Goal: Task Accomplishment & Management: Manage account settings

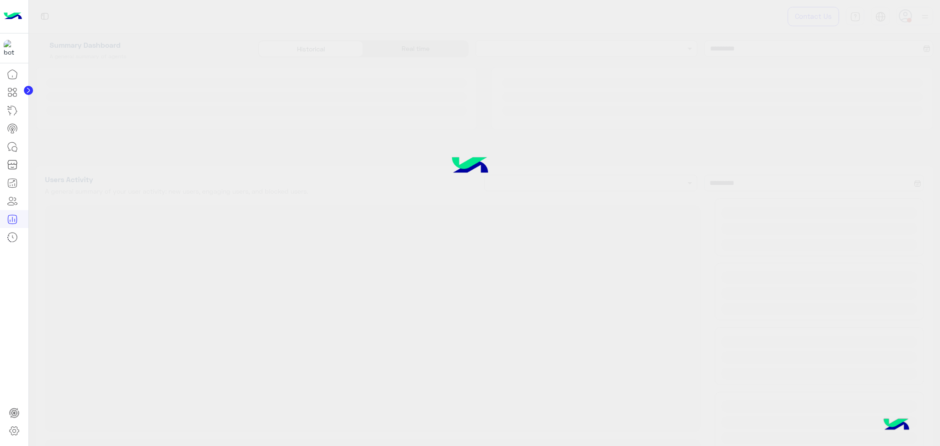
type input "**********"
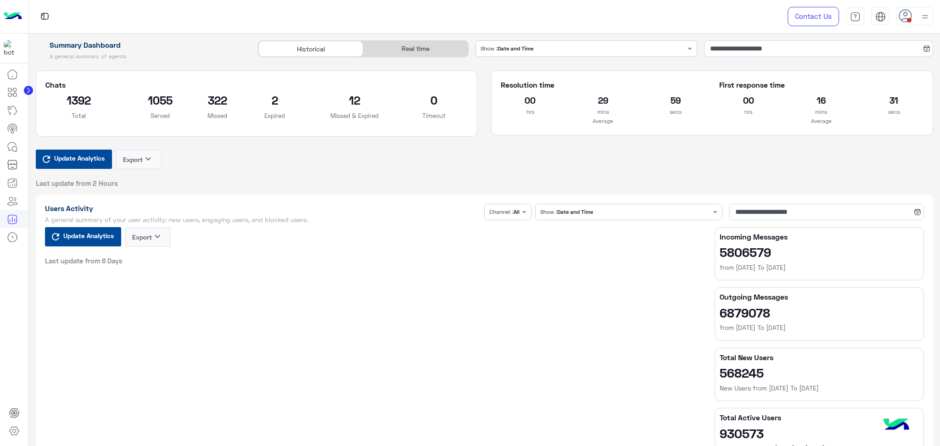
type input "**********"
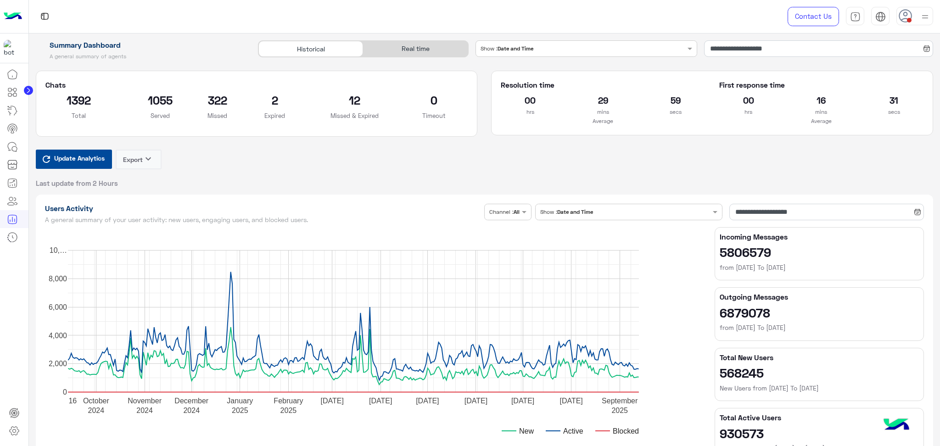
type input "**********"
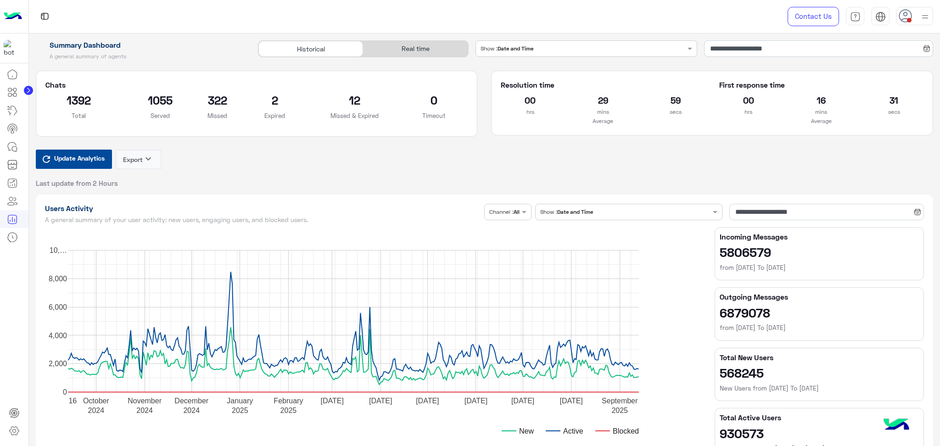
type input "**********"
click at [9, 238] on icon at bounding box center [12, 237] width 11 height 11
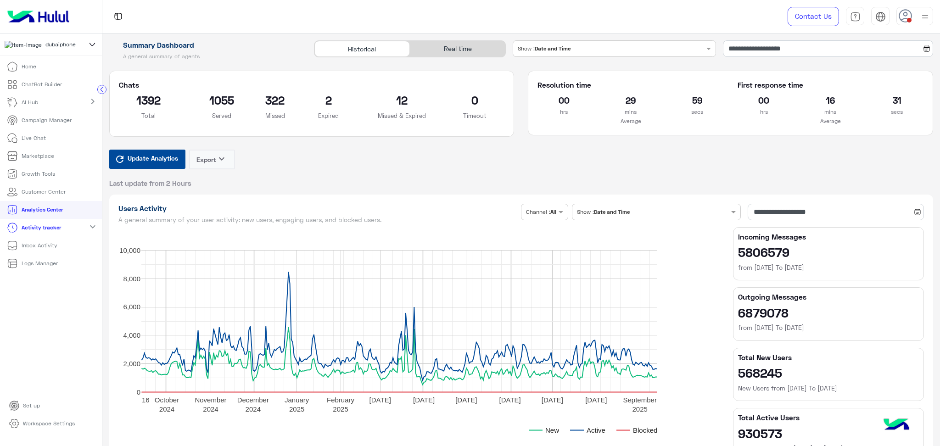
click at [60, 267] on link "Logs Manager" at bounding box center [32, 264] width 65 height 18
click at [69, 270] on li "Logs Manager" at bounding box center [51, 264] width 102 height 18
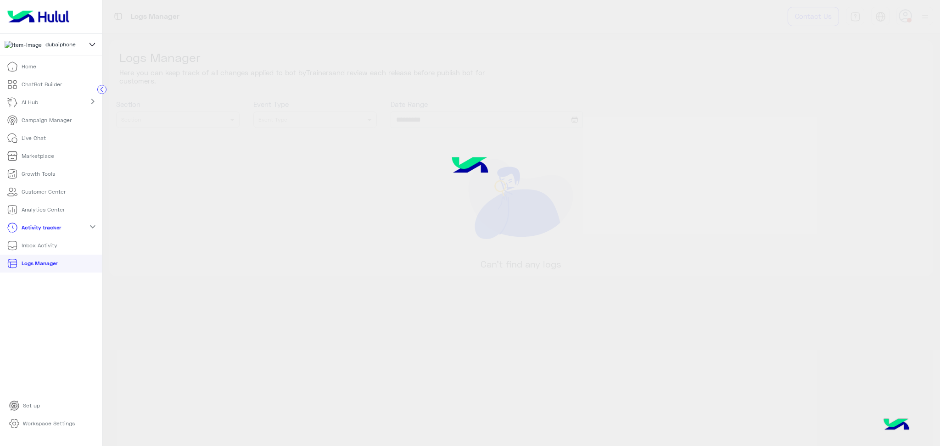
type input "**********"
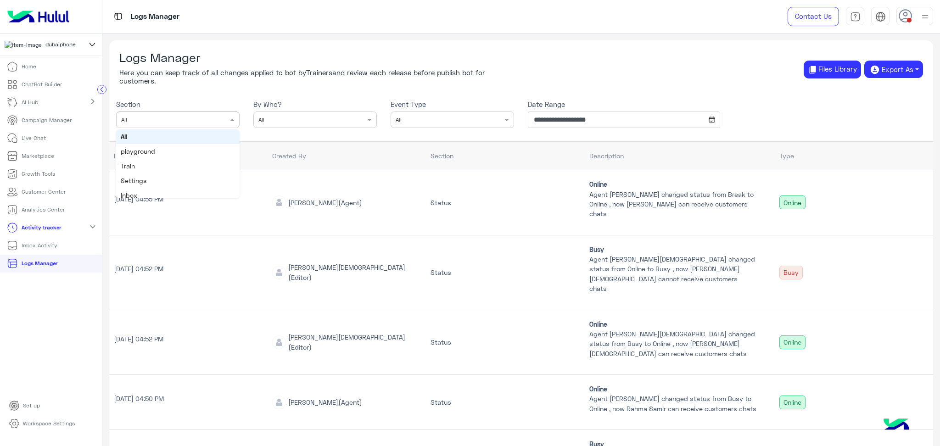
click at [215, 118] on div at bounding box center [178, 118] width 123 height 8
click at [329, 119] on input "text" at bounding box center [300, 118] width 85 height 7
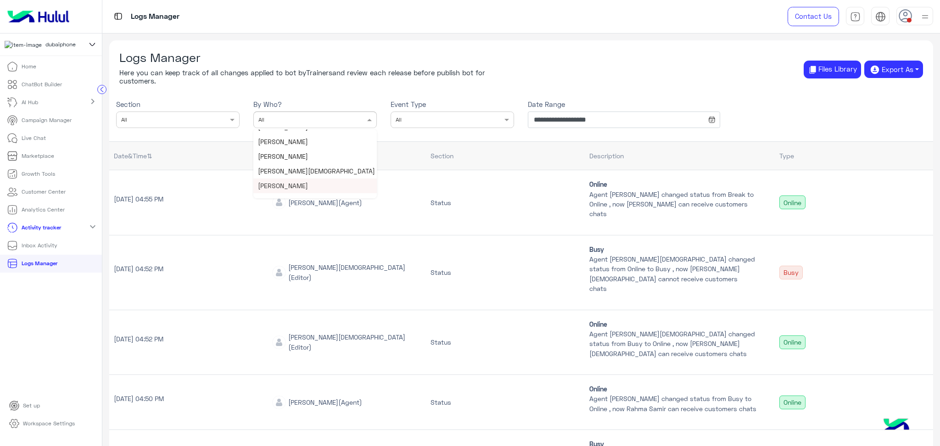
scroll to position [306, 0]
click at [318, 182] on div "[PERSON_NAME]" at bounding box center [314, 183] width 123 height 15
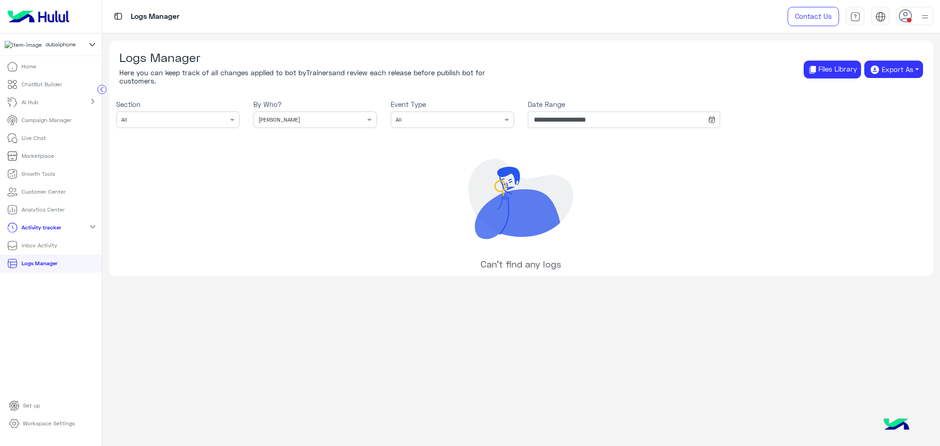
click at [525, 229] on icon at bounding box center [517, 214] width 85 height 50
click at [592, 118] on input "**********" at bounding box center [624, 120] width 192 height 17
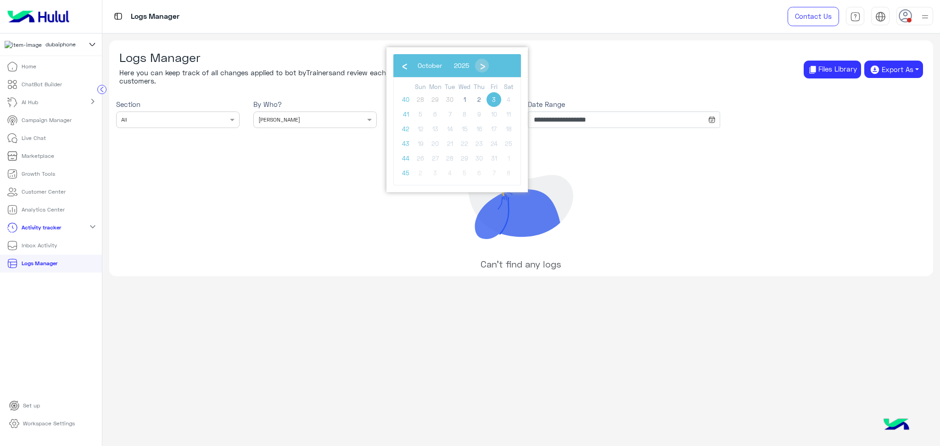
click at [496, 104] on span "3" at bounding box center [494, 99] width 15 height 15
click at [56, 241] on link "Inbox Activity" at bounding box center [32, 246] width 64 height 18
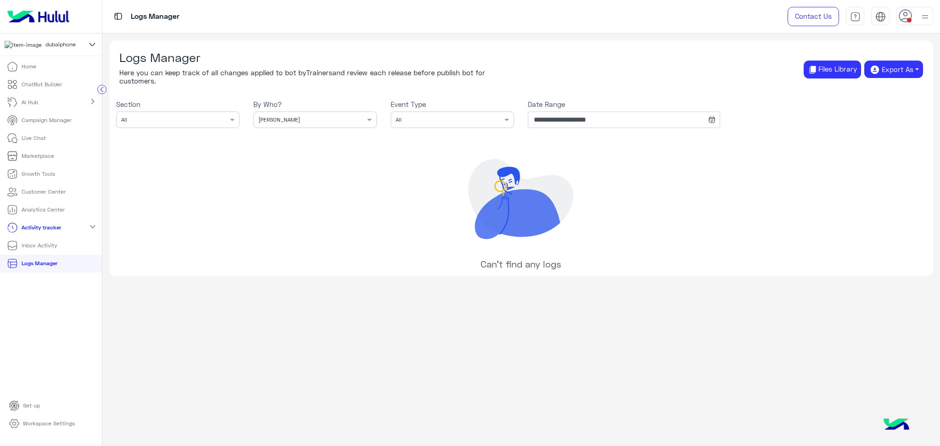
click at [53, 249] on p "Inbox Activity" at bounding box center [40, 245] width 36 height 8
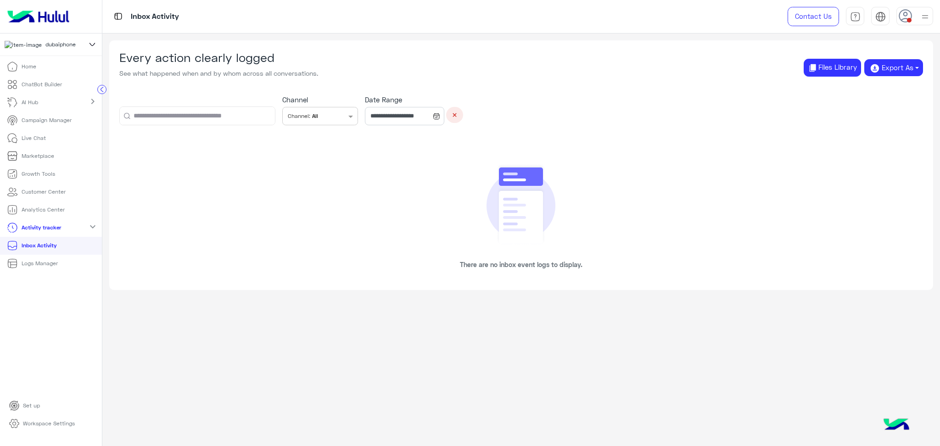
click at [58, 250] on link "Inbox Activity" at bounding box center [32, 246] width 64 height 18
click at [237, 121] on input "text" at bounding box center [197, 116] width 155 height 18
click at [318, 112] on div at bounding box center [332, 116] width 28 height 17
click at [488, 213] on img at bounding box center [521, 204] width 69 height 82
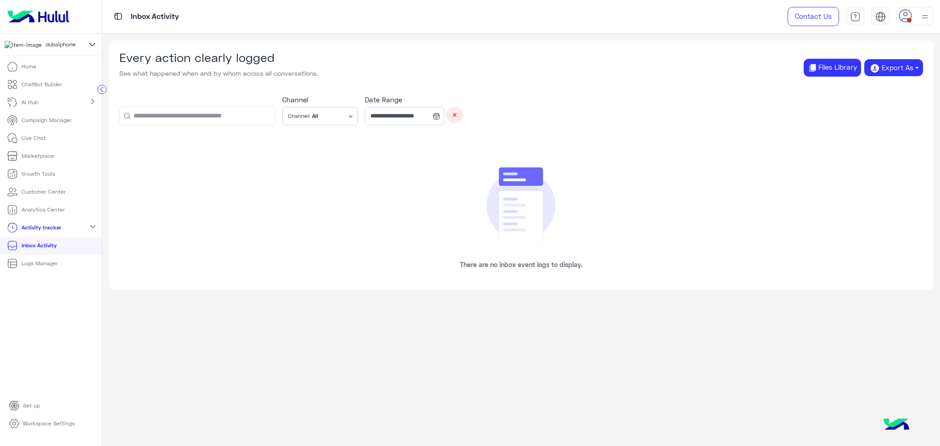
click at [39, 209] on p "Analytics Center" at bounding box center [43, 210] width 43 height 8
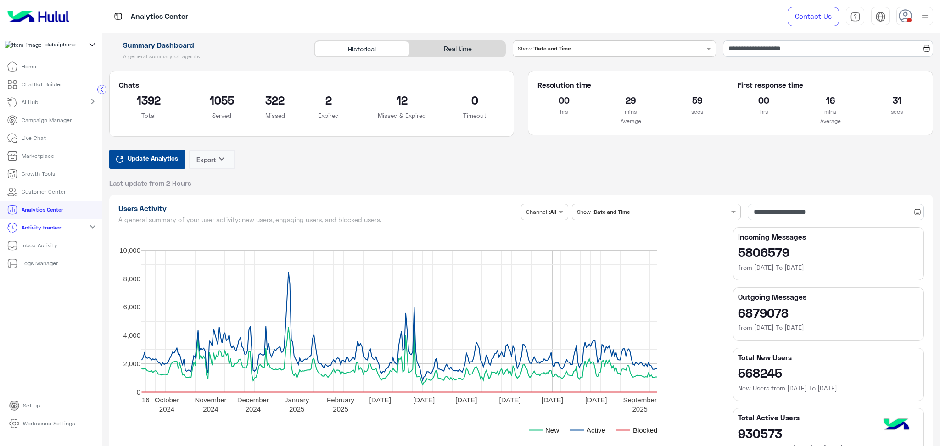
click at [41, 191] on p "Customer Center" at bounding box center [44, 192] width 44 height 8
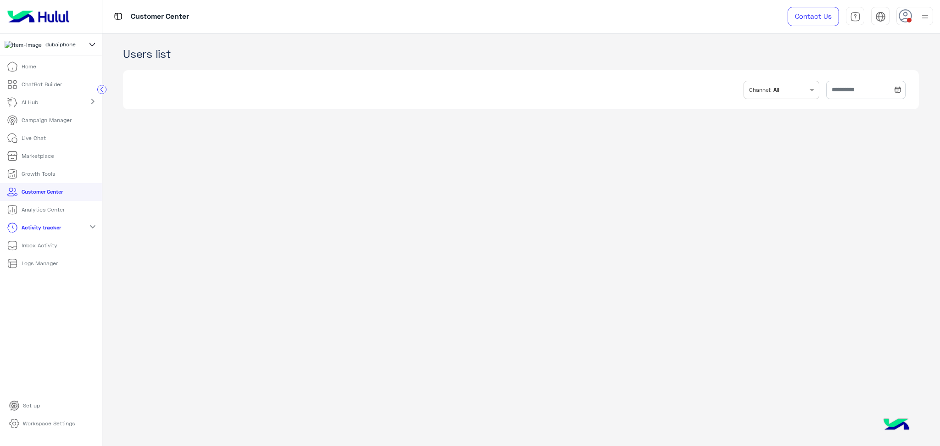
click at [562, 93] on div "INBOX.FILTER.CHANNELS Channel: All" at bounding box center [521, 89] width 796 height 39
click at [54, 124] on p "Campaign Manager" at bounding box center [47, 120] width 50 height 8
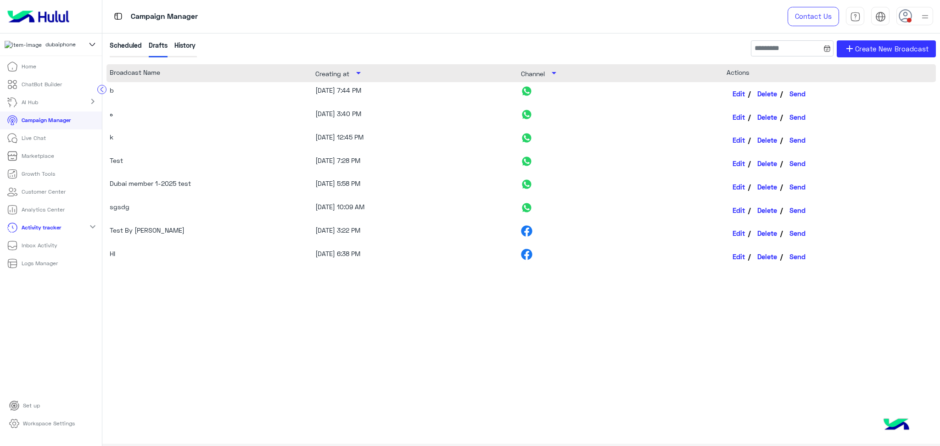
click at [43, 268] on p "Logs Manager" at bounding box center [40, 263] width 36 height 8
click at [39, 260] on link "Logs Manager" at bounding box center [32, 264] width 65 height 18
click at [41, 264] on p "Logs Manager" at bounding box center [40, 263] width 36 height 8
click at [46, 268] on p "Logs Manager" at bounding box center [40, 263] width 36 height 8
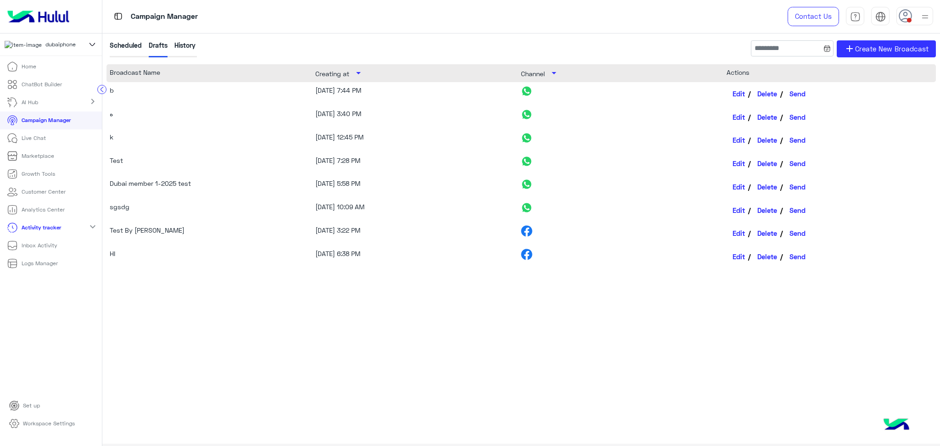
click at [46, 268] on p "Logs Manager" at bounding box center [40, 263] width 36 height 8
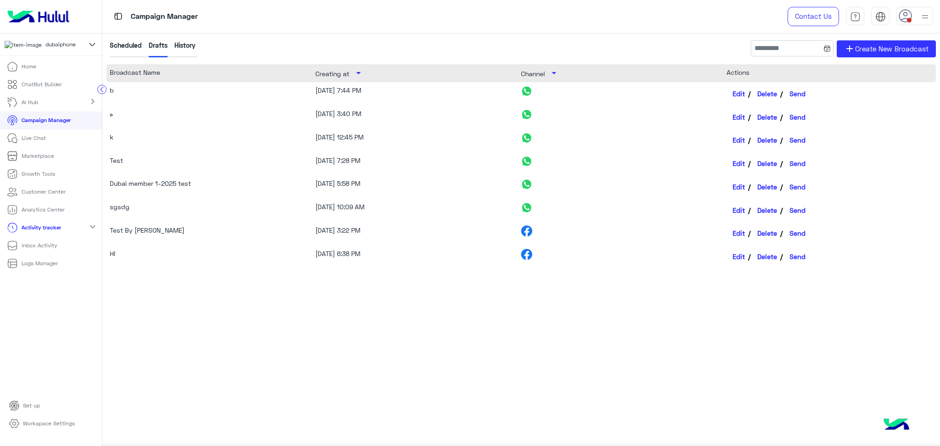
click at [46, 268] on p "Logs Manager" at bounding box center [40, 263] width 36 height 8
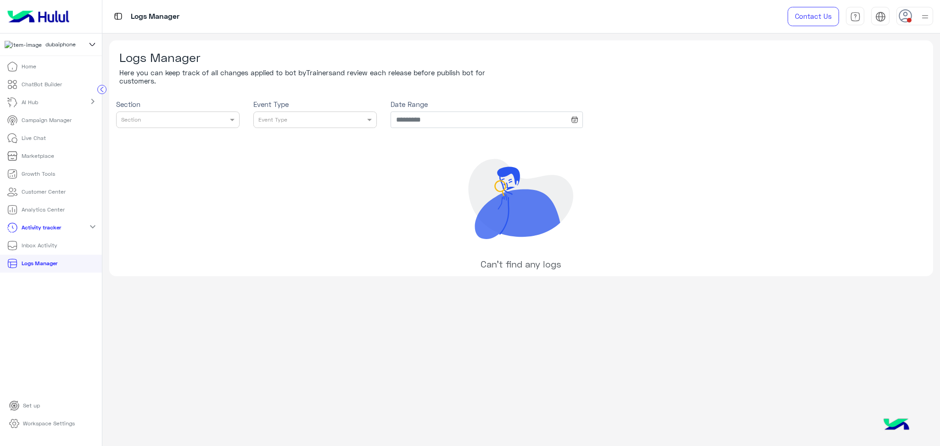
type input "**********"
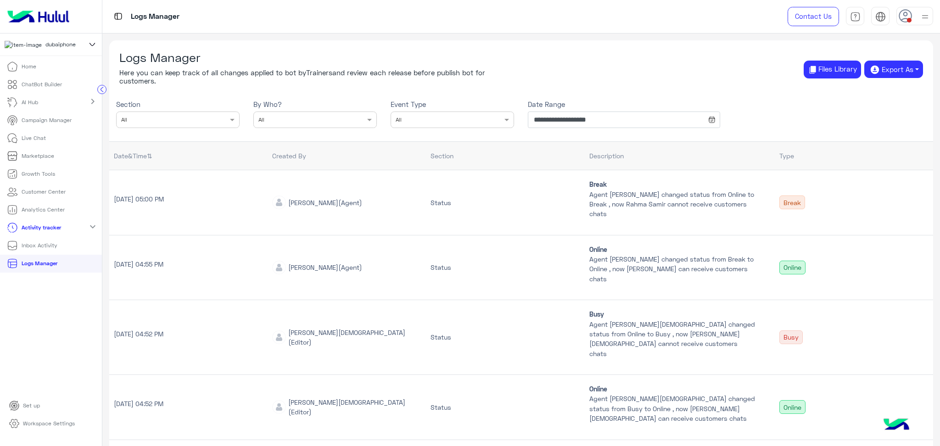
click at [181, 124] on div "Section × All" at bounding box center [177, 120] width 123 height 17
click at [183, 147] on div "Inbox" at bounding box center [177, 147] width 123 height 15
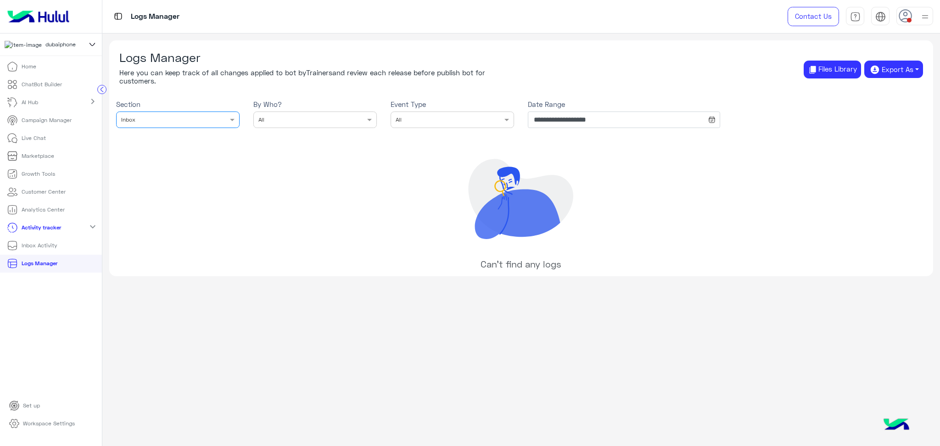
click at [314, 243] on div "**********" at bounding box center [521, 158] width 824 height 236
click at [45, 45] on span "dubaiphone" at bounding box center [60, 44] width 30 height 8
click at [212, 176] on div "**********" at bounding box center [521, 158] width 824 height 236
click at [34, 71] on p "Home" at bounding box center [29, 66] width 15 height 8
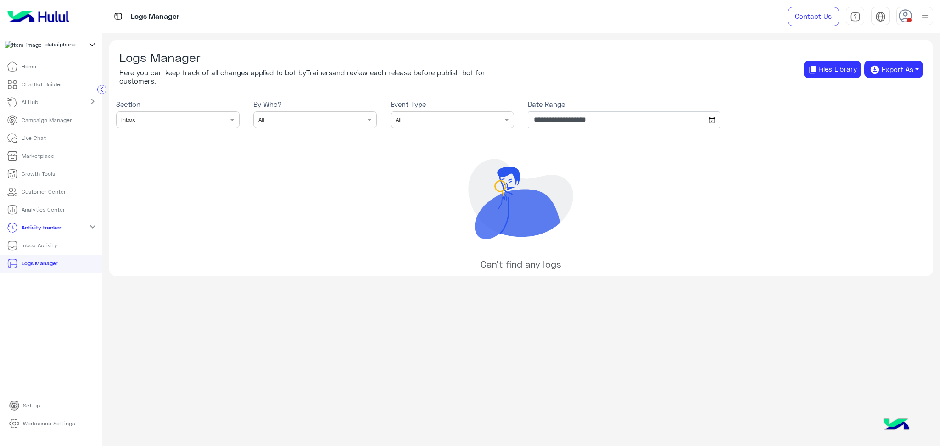
click at [34, 71] on p "Home" at bounding box center [29, 66] width 15 height 8
click at [27, 67] on p "Home" at bounding box center [29, 66] width 15 height 8
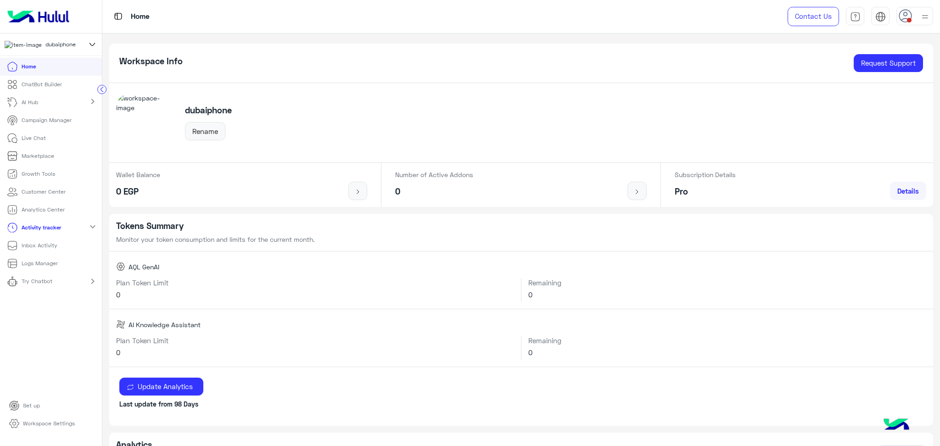
click at [25, 107] on p "AI Hub" at bounding box center [30, 102] width 17 height 8
click at [31, 280] on link "Customer Center" at bounding box center [36, 273] width 73 height 18
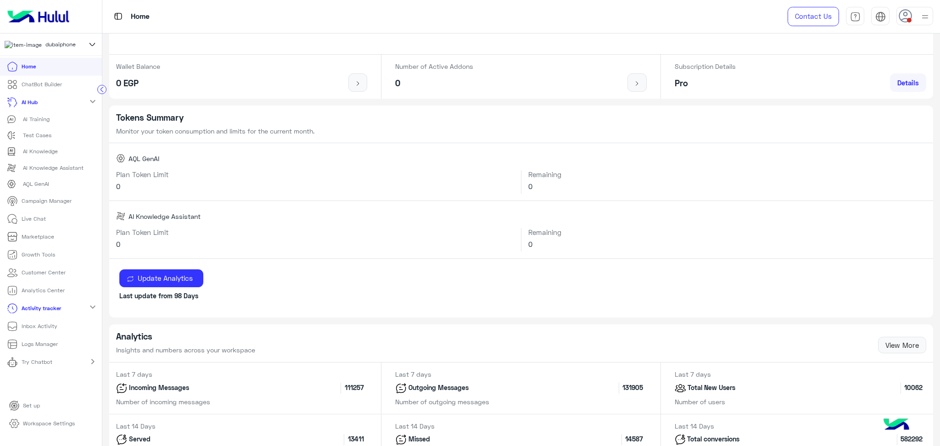
scroll to position [122, 0]
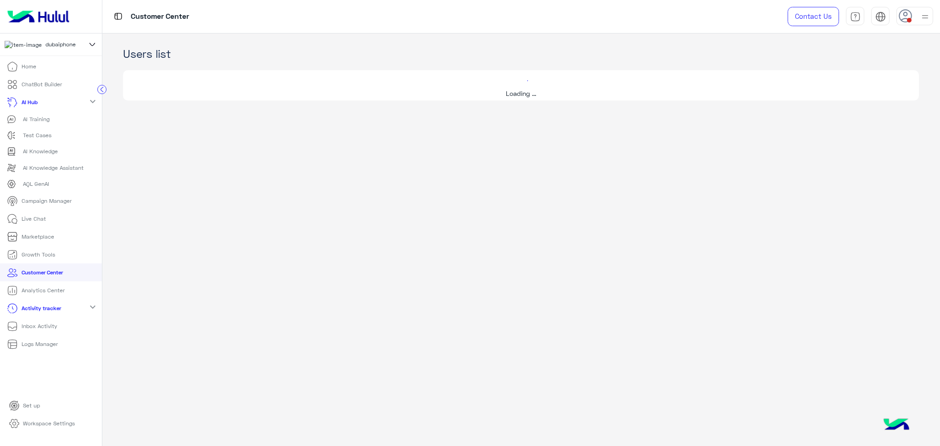
click at [67, 294] on link "Analytics Center" at bounding box center [36, 290] width 72 height 18
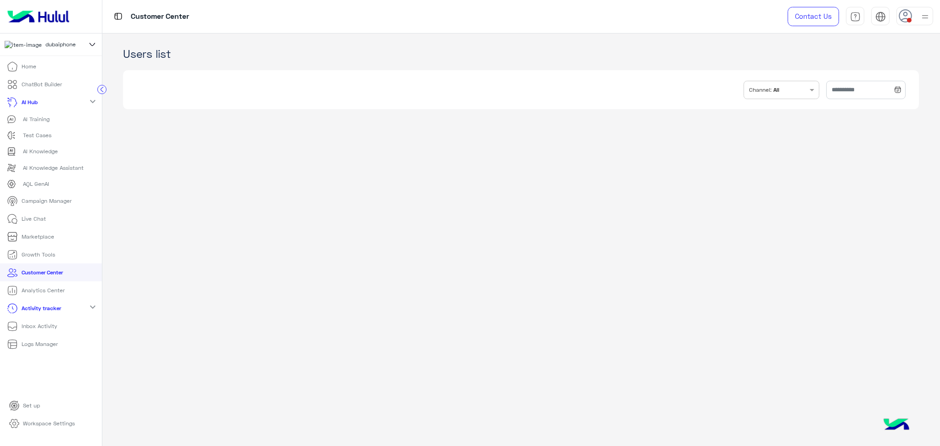
click at [57, 294] on p "Analytics Center" at bounding box center [43, 290] width 43 height 8
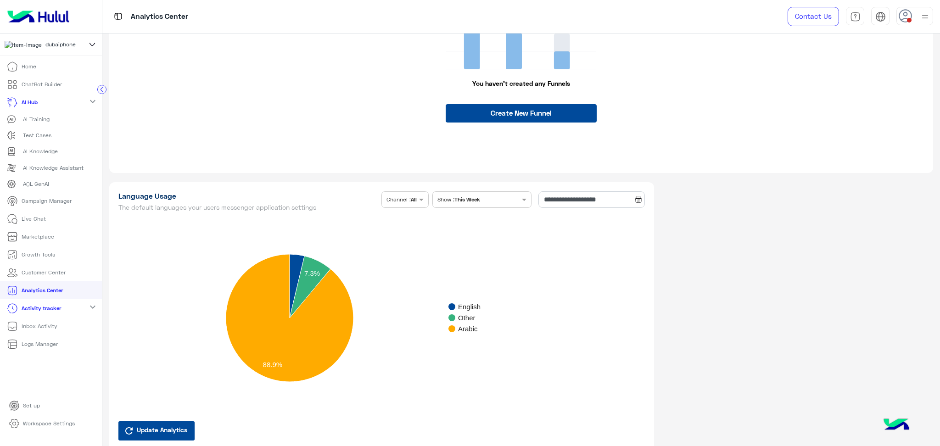
scroll to position [3180, 0]
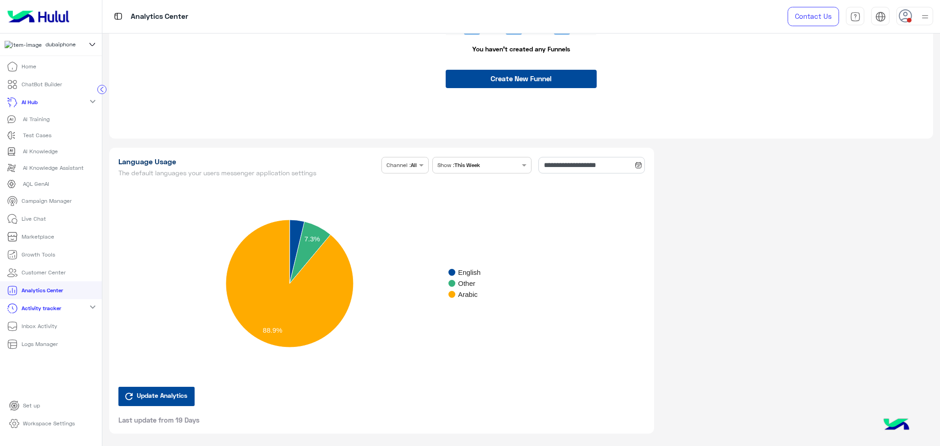
click at [39, 219] on p "Live Chat" at bounding box center [34, 219] width 24 height 8
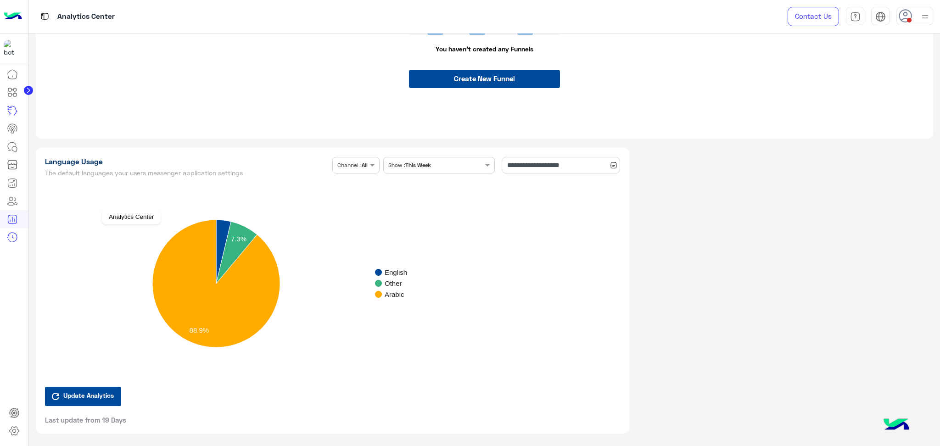
click at [40, 215] on div "**********" at bounding box center [470, 223] width 940 height 446
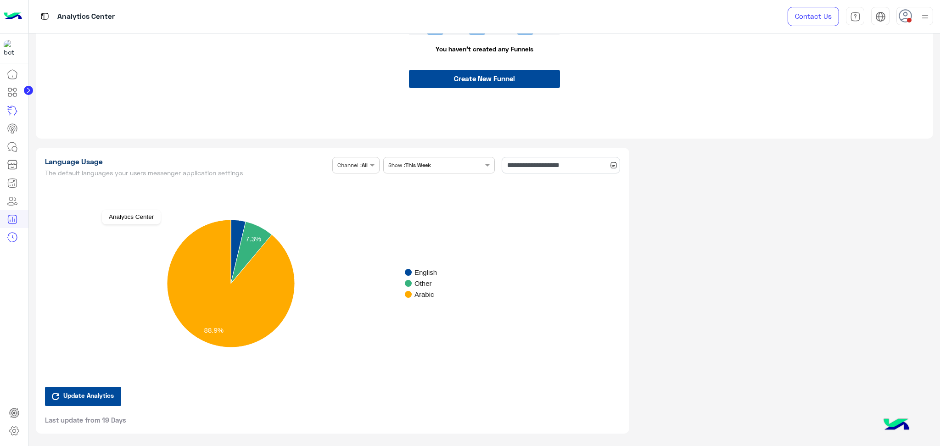
click at [30, 239] on div "**********" at bounding box center [333, 295] width 608 height 295
click at [11, 236] on icon at bounding box center [12, 237] width 11 height 11
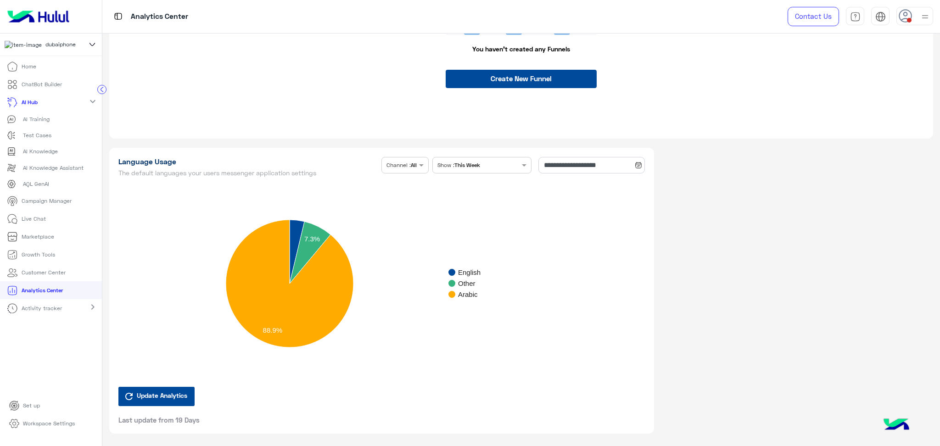
click at [34, 89] on p "ChatBot Builder" at bounding box center [42, 84] width 40 height 8
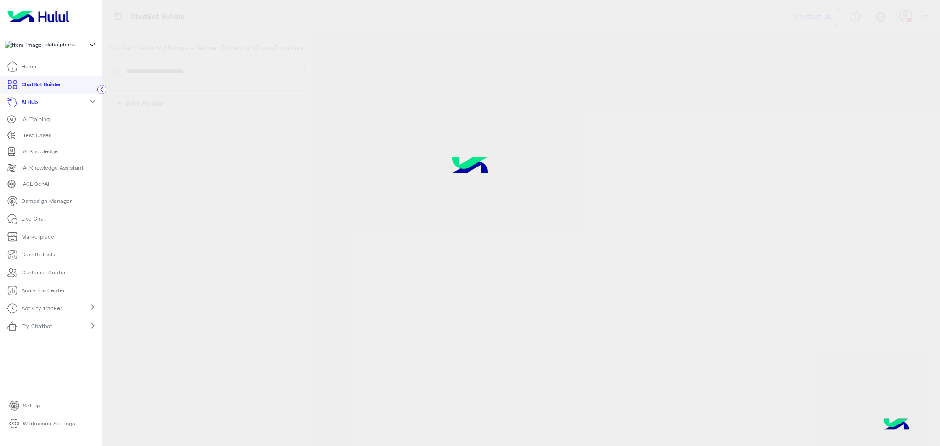
click at [60, 243] on link "Marketplace" at bounding box center [30, 237] width 61 height 18
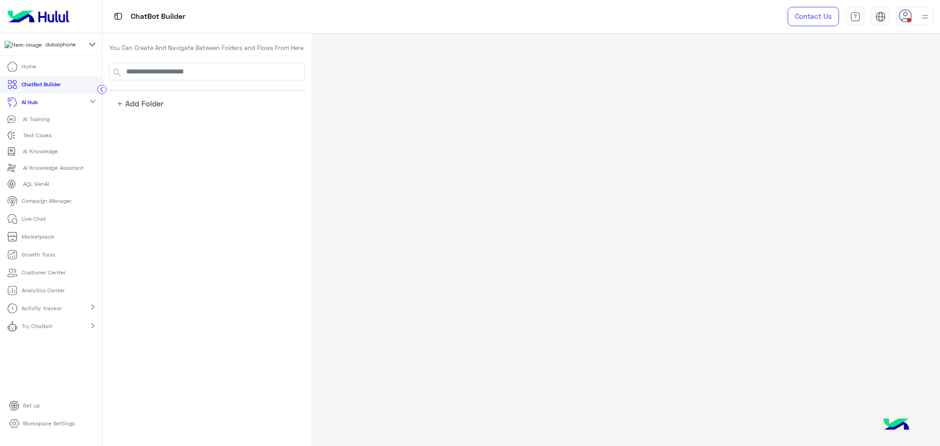
click at [63, 277] on p "Customer Center" at bounding box center [44, 273] width 44 height 8
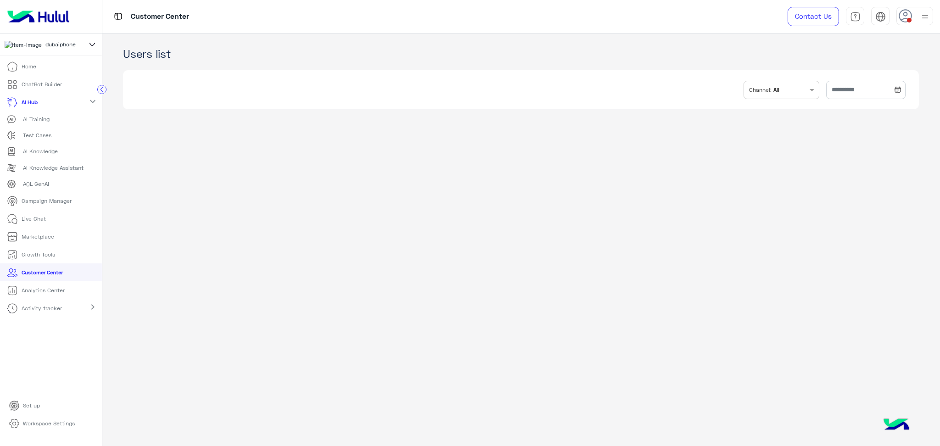
click at [39, 205] on p "Campaign Manager" at bounding box center [47, 201] width 50 height 8
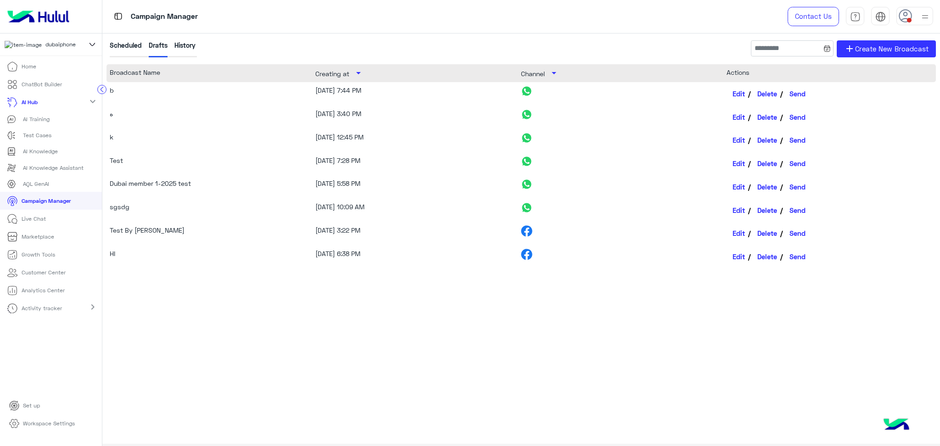
click at [34, 428] on p "Workspace Settings" at bounding box center [49, 424] width 52 height 8
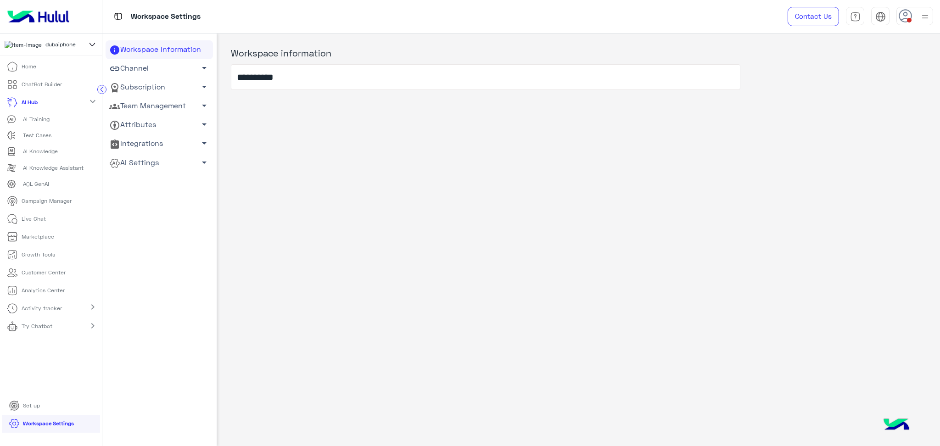
click at [199, 161] on span "arrow_drop_down" at bounding box center [204, 162] width 11 height 11
click at [199, 105] on span "arrow_drop_down" at bounding box center [204, 105] width 11 height 11
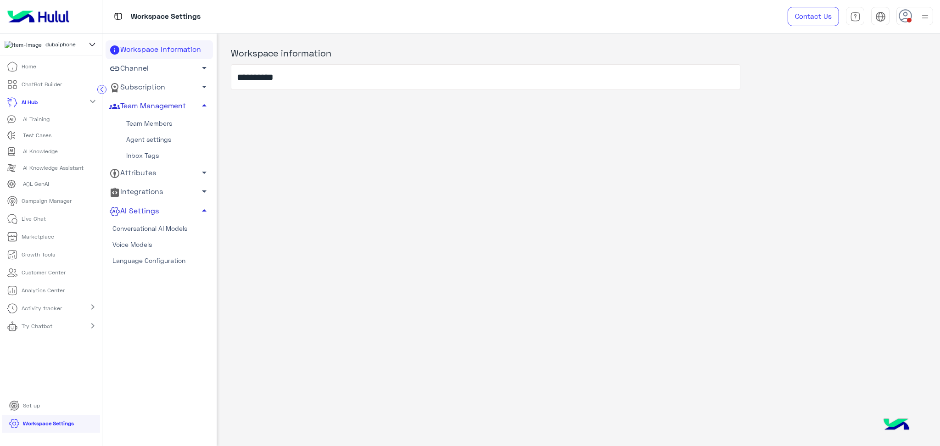
click at [150, 142] on link "Agent settings" at bounding box center [159, 140] width 107 height 16
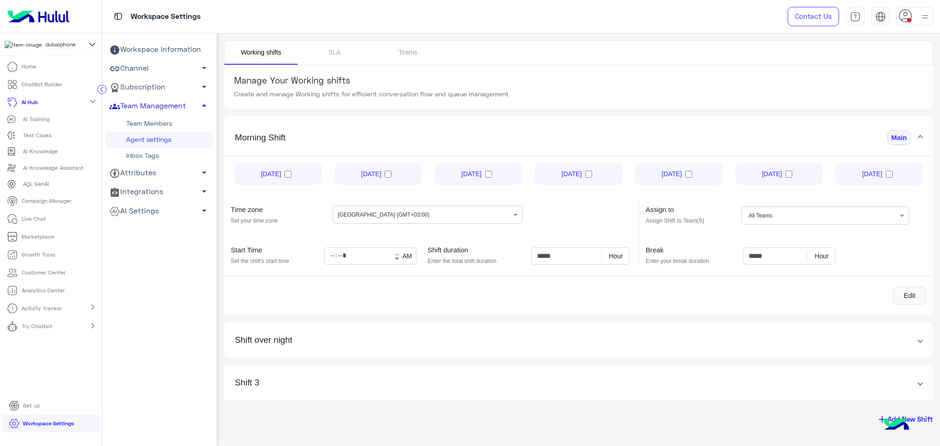
click at [147, 128] on link "Team Members" at bounding box center [159, 124] width 107 height 16
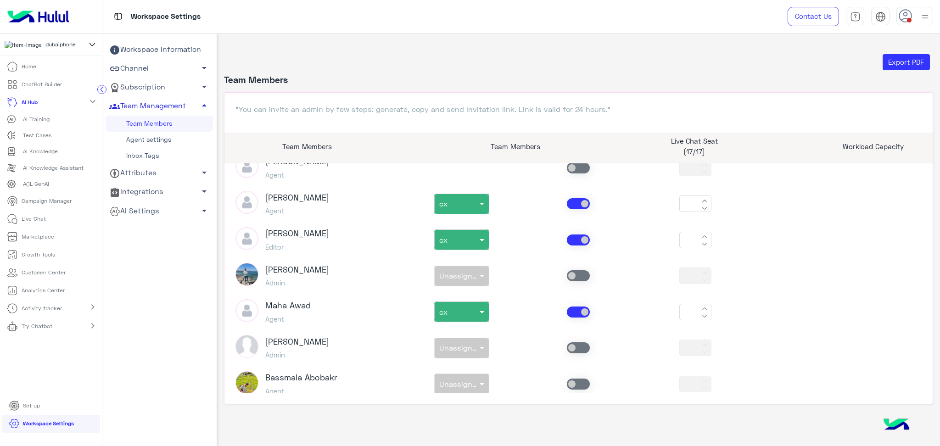
scroll to position [1163, 0]
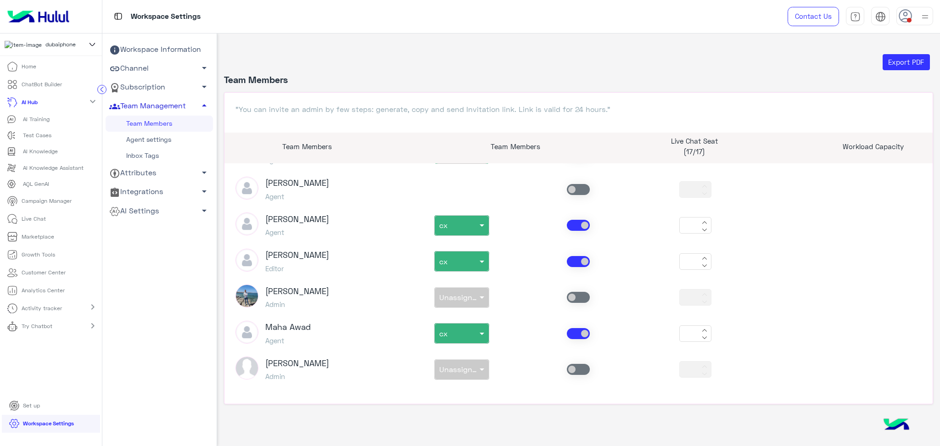
click at [572, 256] on span at bounding box center [578, 261] width 23 height 11
click at [574, 256] on span at bounding box center [578, 261] width 23 height 11
click at [569, 256] on span at bounding box center [578, 261] width 23 height 11
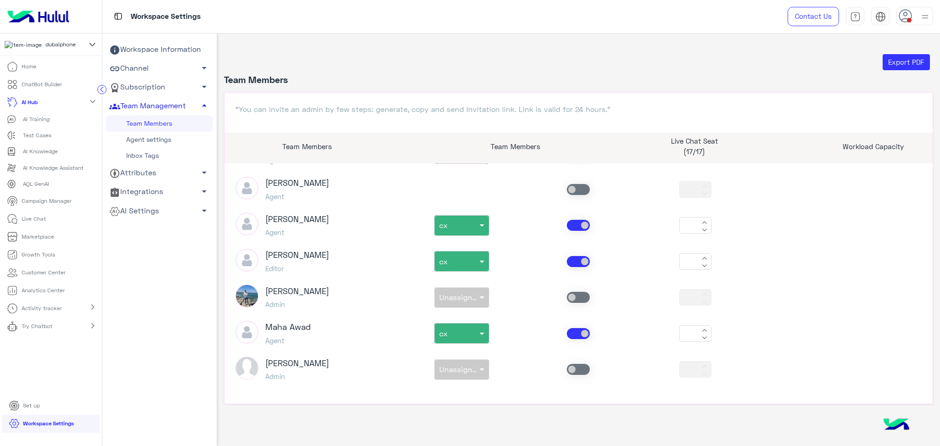
click at [569, 256] on span at bounding box center [578, 261] width 23 height 11
click at [477, 257] on span at bounding box center [482, 262] width 11 height 10
click at [473, 291] on div "cx" at bounding box center [461, 299] width 55 height 17
click at [571, 256] on span at bounding box center [578, 261] width 23 height 11
click at [568, 256] on span at bounding box center [578, 261] width 23 height 11
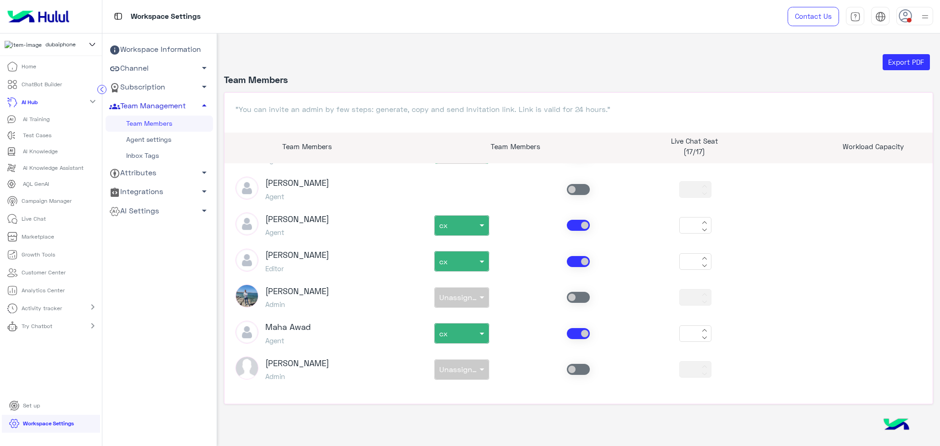
click at [568, 256] on span at bounding box center [578, 261] width 23 height 11
click at [701, 260] on button at bounding box center [704, 263] width 11 height 7
click at [702, 263] on icon at bounding box center [705, 266] width 6 height 6
click at [702, 256] on icon at bounding box center [705, 259] width 6 height 6
click at [702, 260] on button at bounding box center [704, 263] width 11 height 7
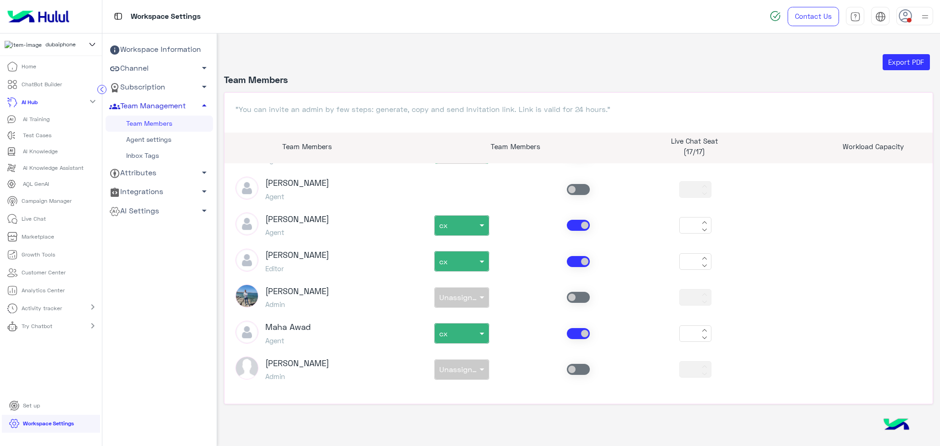
type input "*"
click at [576, 256] on span at bounding box center [578, 261] width 23 height 11
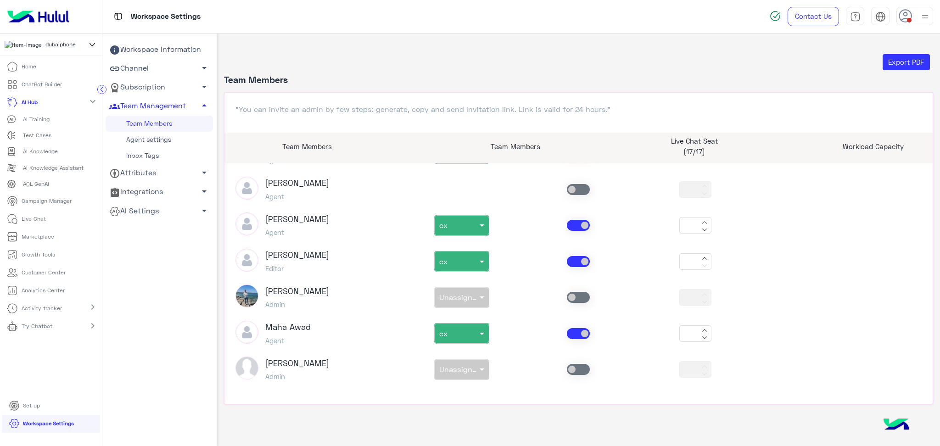
click at [572, 256] on span at bounding box center [578, 261] width 23 height 11
